Goal: Task Accomplishment & Management: Use online tool/utility

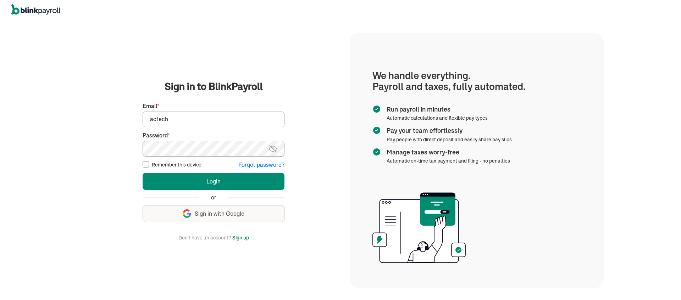
type input "[EMAIL_ADDRESS][DOMAIN_NAME]"
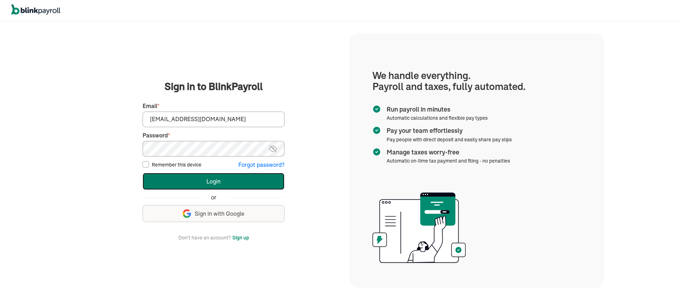
click at [191, 178] on button "Login" at bounding box center [214, 181] width 142 height 17
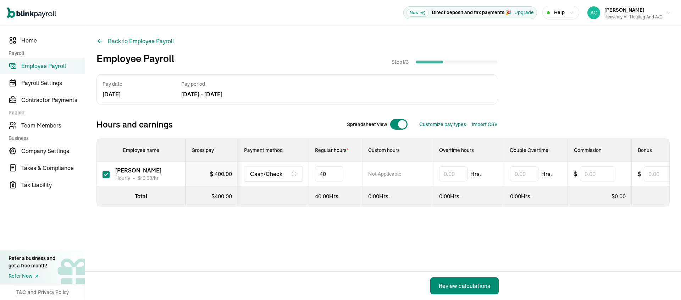
type input "4"
type input "19"
click at [451, 282] on div "Review calculations" at bounding box center [464, 286] width 51 height 9
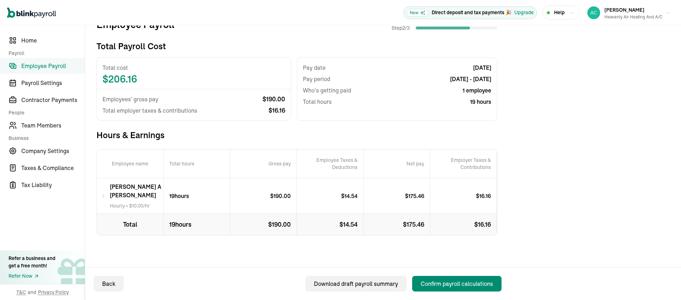
scroll to position [102, 0]
click at [436, 280] on div "Confirm payroll calculations" at bounding box center [457, 284] width 72 height 9
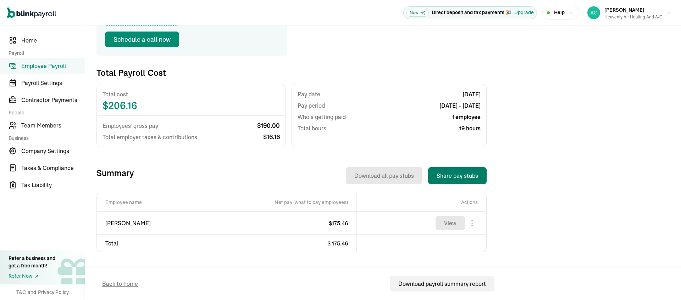
scroll to position [171, 0]
click at [472, 215] on body "Open main menu New Direct deposit and tax payments 🎉 Upgrade Help Michael Gonza…" at bounding box center [340, 150] width 681 height 300
click at [443, 216] on button "View" at bounding box center [449, 223] width 29 height 14
click at [617, 18] on div "Heavenly air Heating and a/c" at bounding box center [633, 17] width 58 height 6
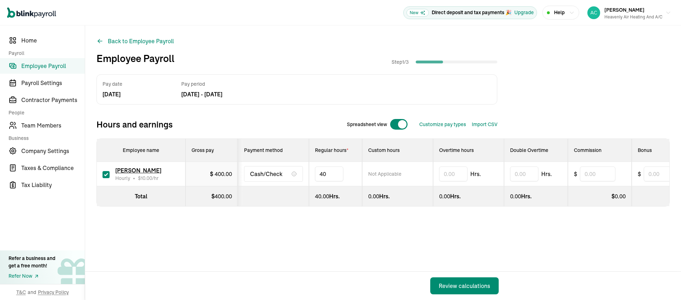
type input "4"
type input "19"
click at [451, 282] on div "Review calculations" at bounding box center [464, 286] width 51 height 9
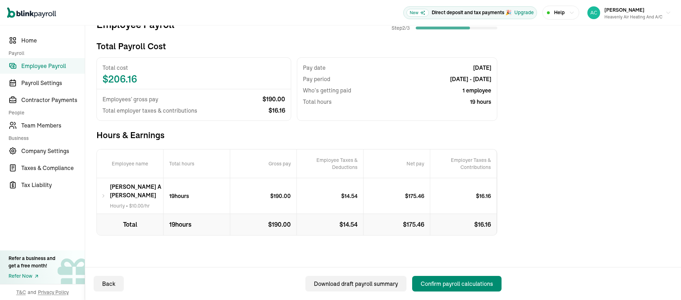
scroll to position [102, 0]
click at [436, 280] on div "Confirm payroll calculations" at bounding box center [457, 284] width 72 height 9
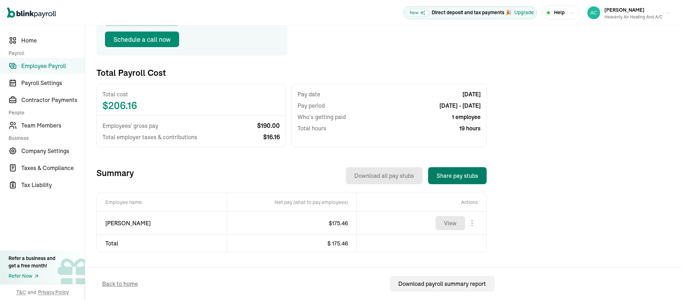
scroll to position [171, 0]
click at [472, 215] on body "Open main menu New Direct deposit and tax payments 🎉 Upgrade Help Michael Gonza…" at bounding box center [340, 150] width 681 height 300
click at [443, 216] on button "View" at bounding box center [449, 223] width 29 height 14
click at [617, 18] on div "Heavenly air Heating and a/c" at bounding box center [633, 17] width 58 height 6
